Goal: Task Accomplishment & Management: Manage account settings

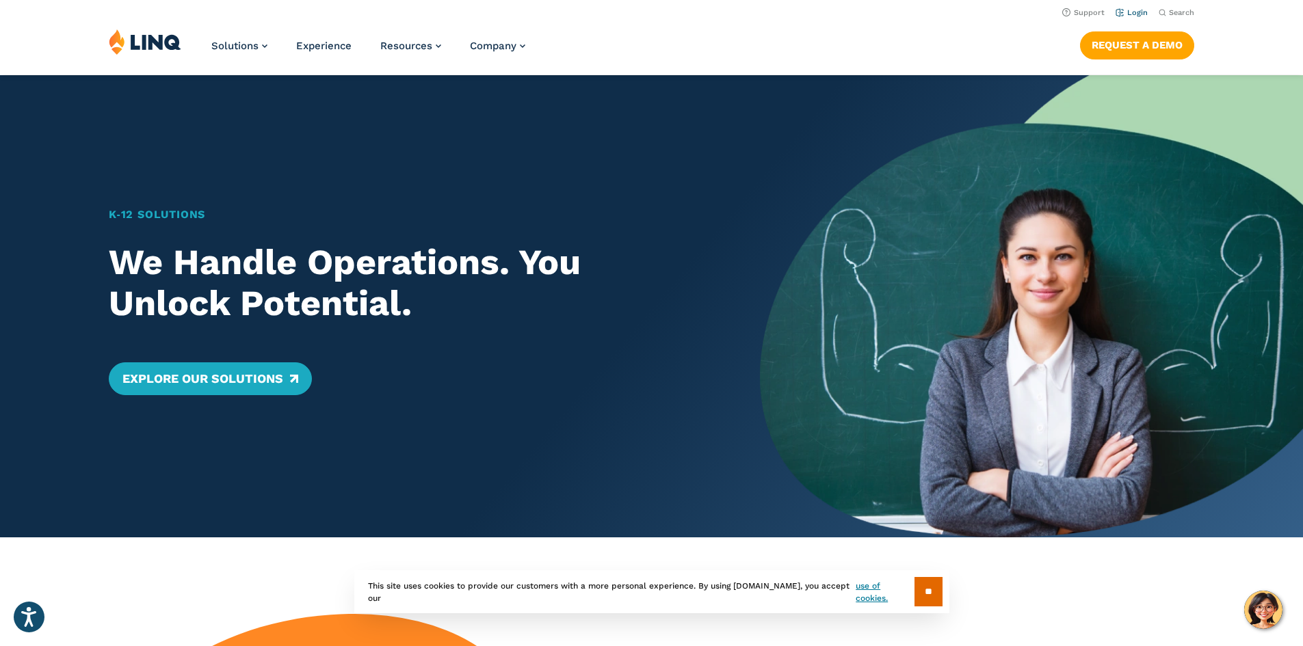
click at [1139, 8] on link "Login" at bounding box center [1132, 12] width 32 height 9
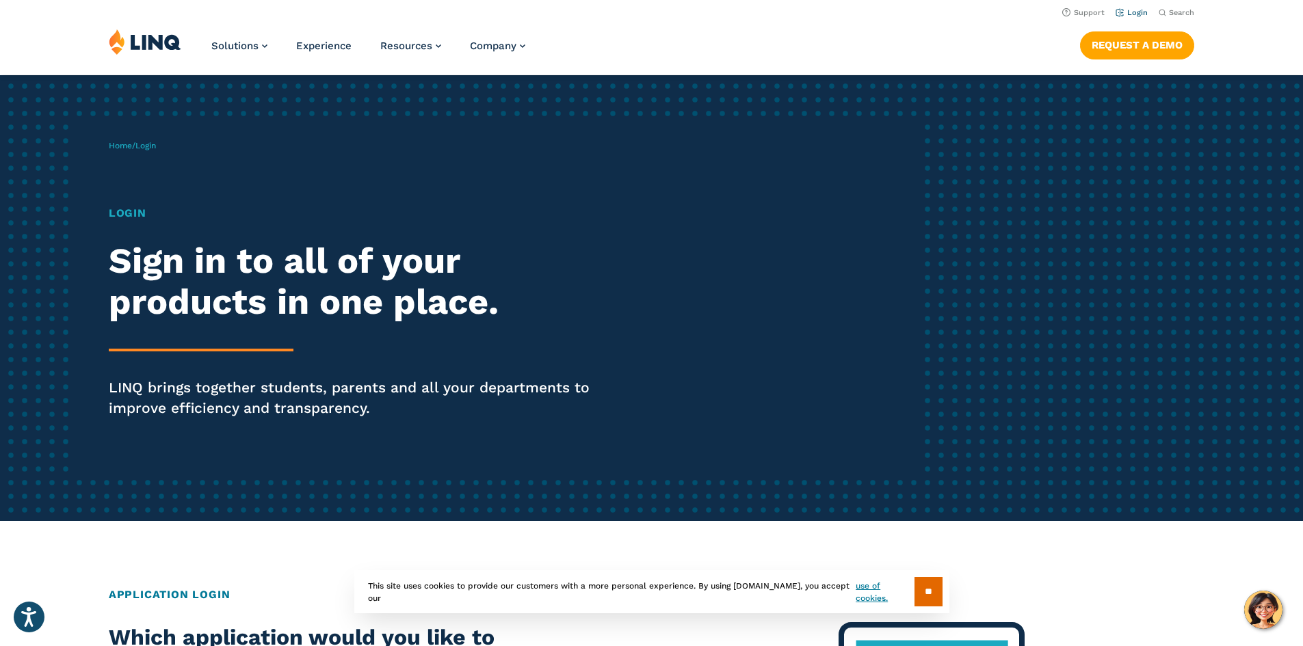
click at [1140, 12] on link "Login" at bounding box center [1132, 12] width 32 height 9
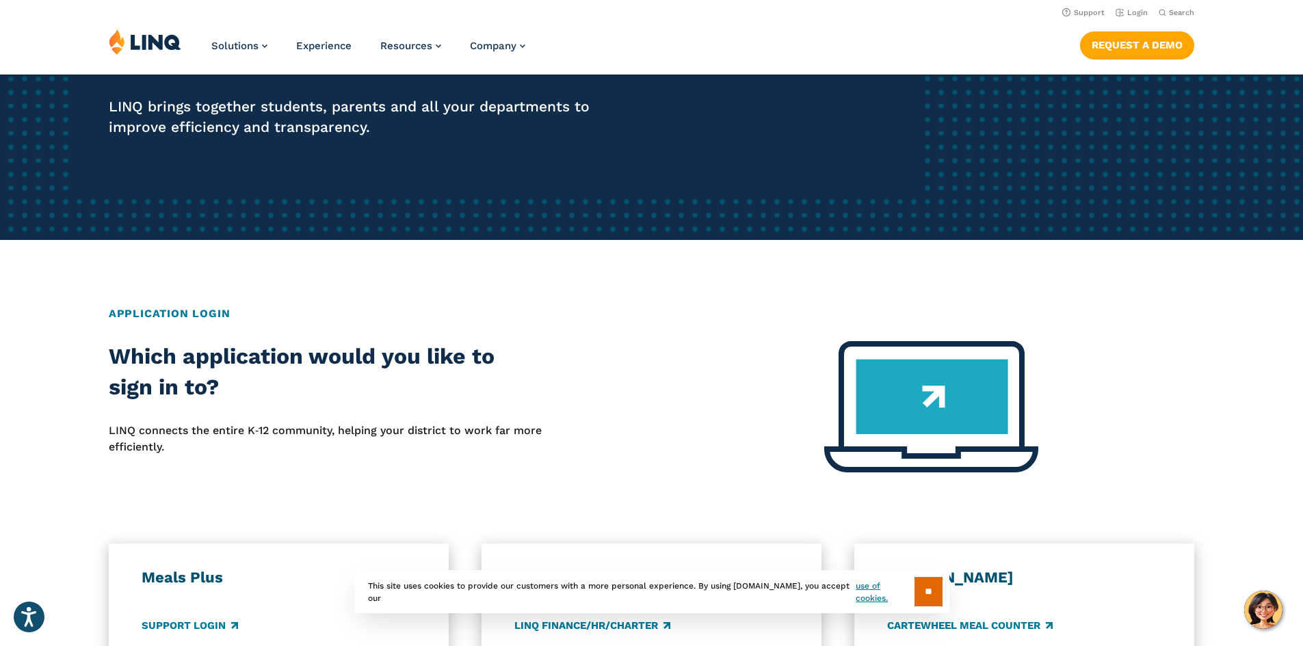
scroll to position [274, 0]
